Goal: Find specific page/section: Find specific page/section

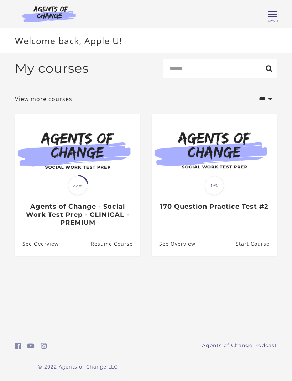
click at [268, 21] on span "Menu" at bounding box center [273, 21] width 10 height 4
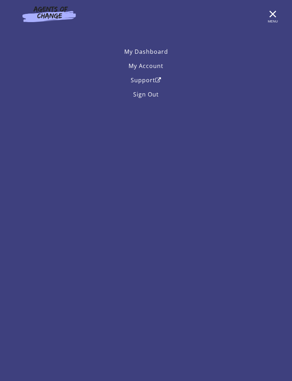
click at [134, 69] on link "My Account" at bounding box center [146, 66] width 262 height 14
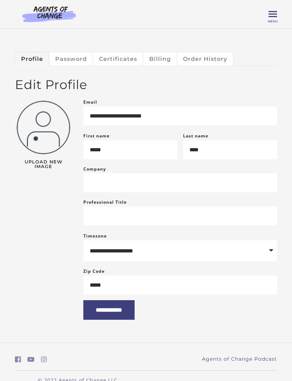
click at [272, 18] on span "Toggle menu" at bounding box center [273, 14] width 9 height 9
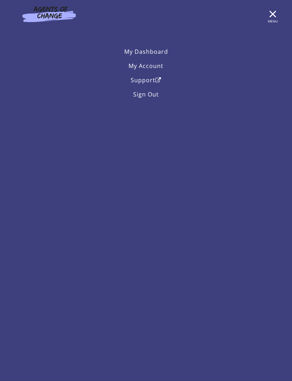
click at [131, 54] on link "My Dashboard" at bounding box center [146, 52] width 262 height 14
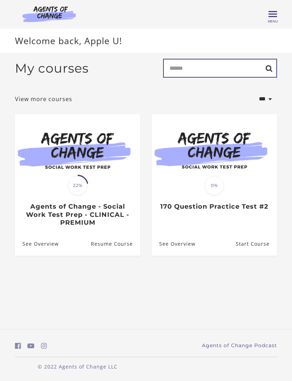
click at [213, 74] on input "Search" at bounding box center [220, 68] width 114 height 19
type input "*"
type input "**********"
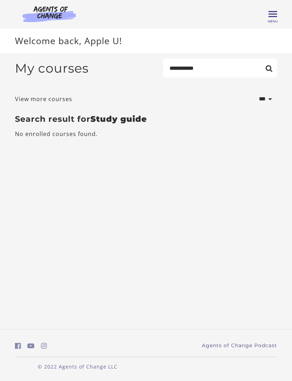
click at [272, 22] on span "Menu" at bounding box center [273, 21] width 10 height 4
